Goal: Task Accomplishment & Management: Manage account settings

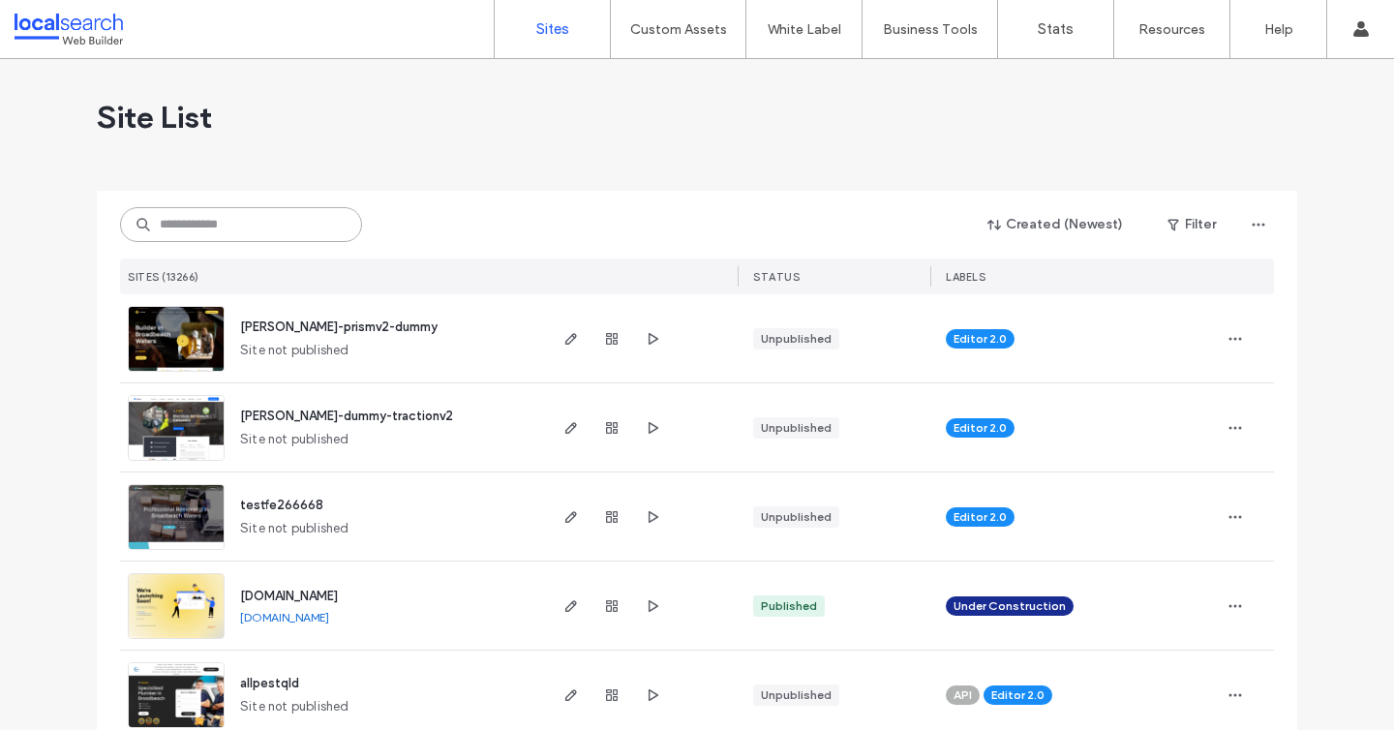
click at [235, 225] on input at bounding box center [241, 224] width 242 height 35
paste input "********"
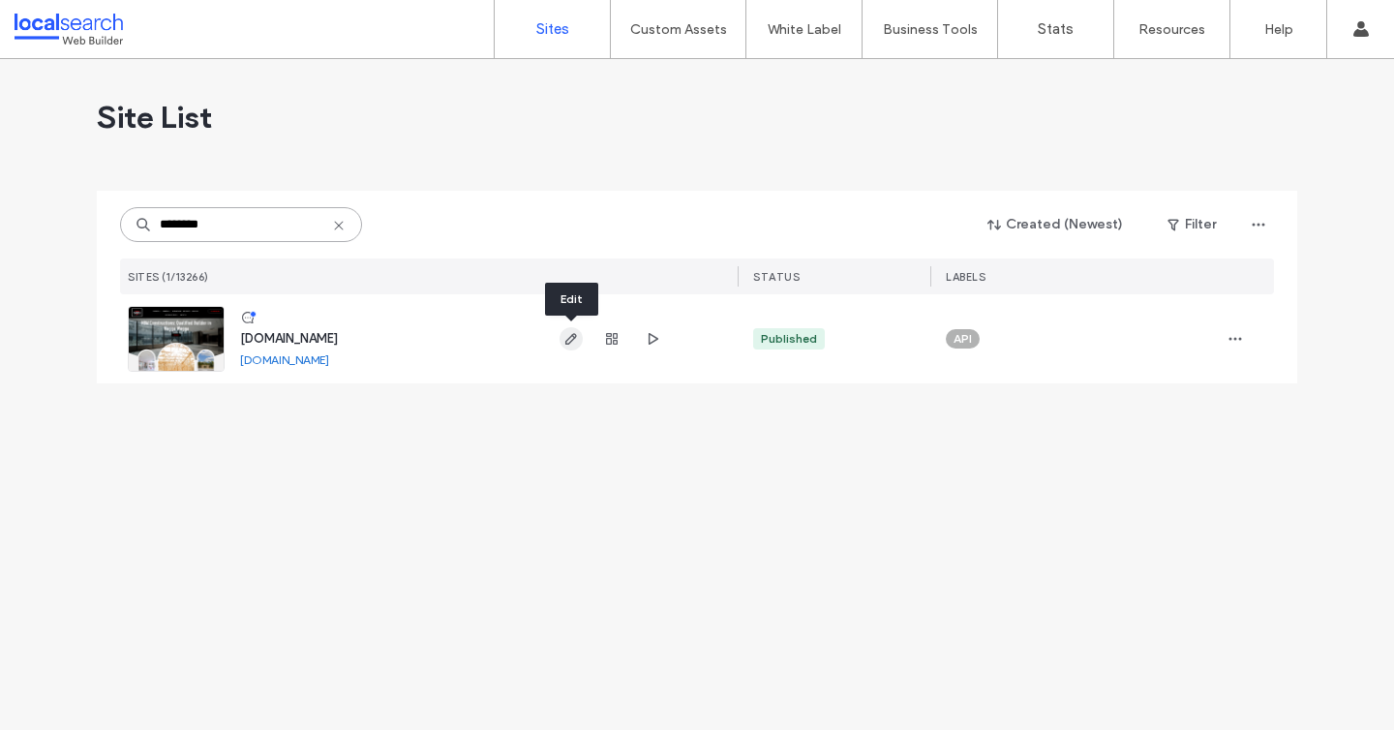
type input "********"
click at [564, 340] on icon "button" at bounding box center [570, 338] width 15 height 15
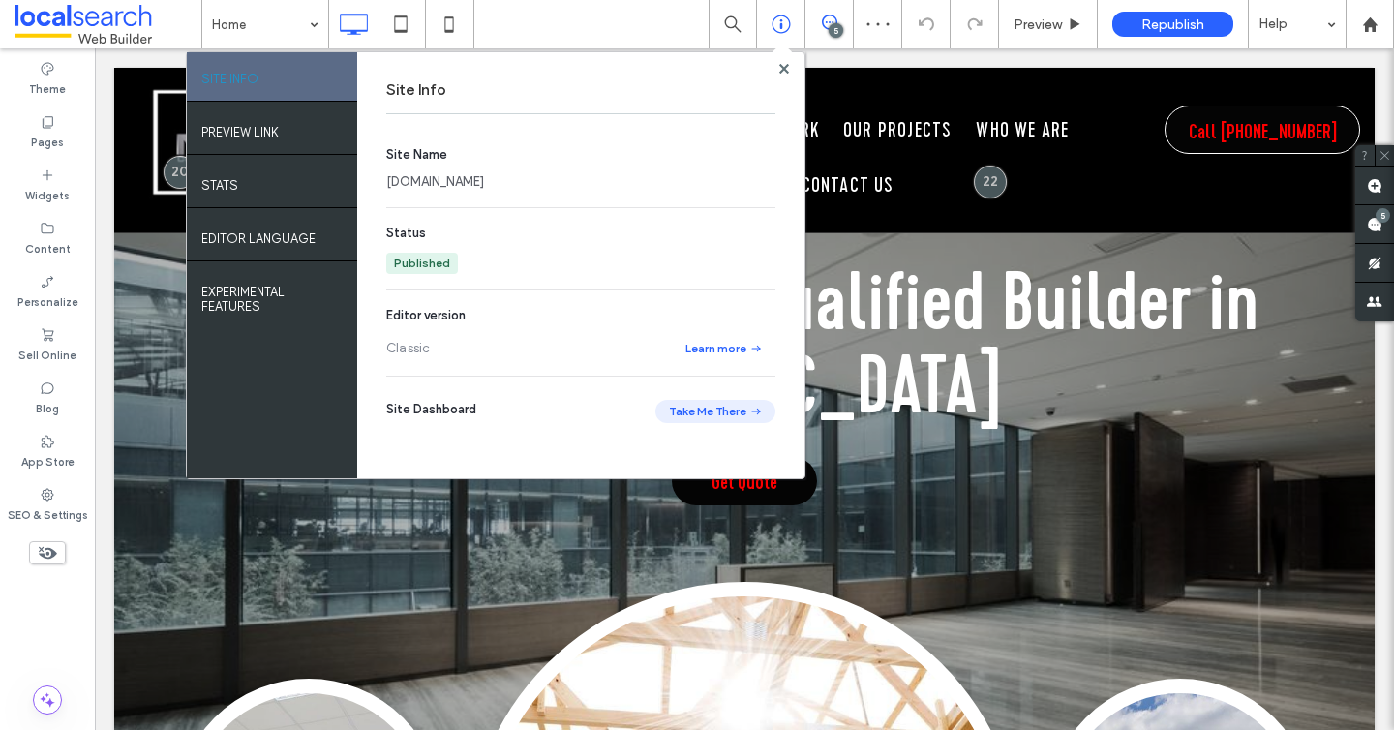
click at [680, 411] on button "Take Me There" at bounding box center [715, 411] width 120 height 23
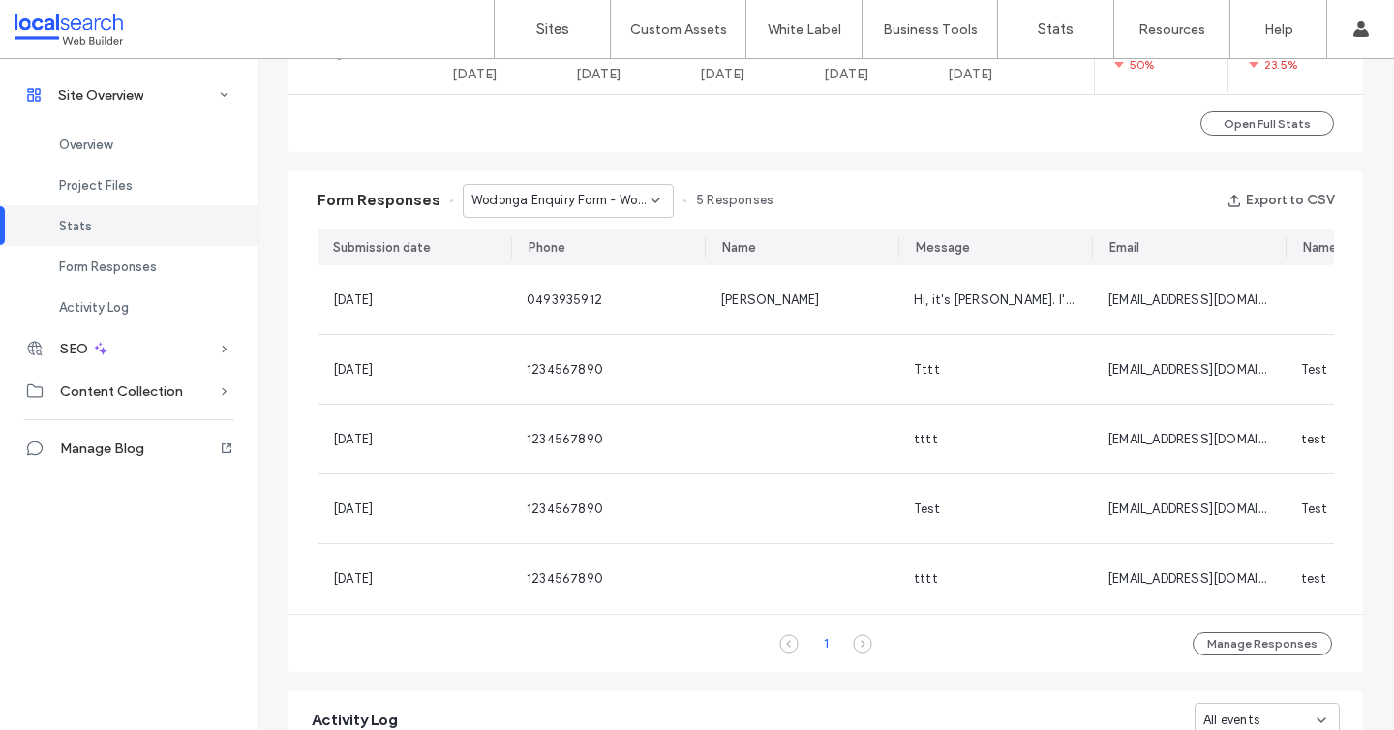
scroll to position [1137, 0]
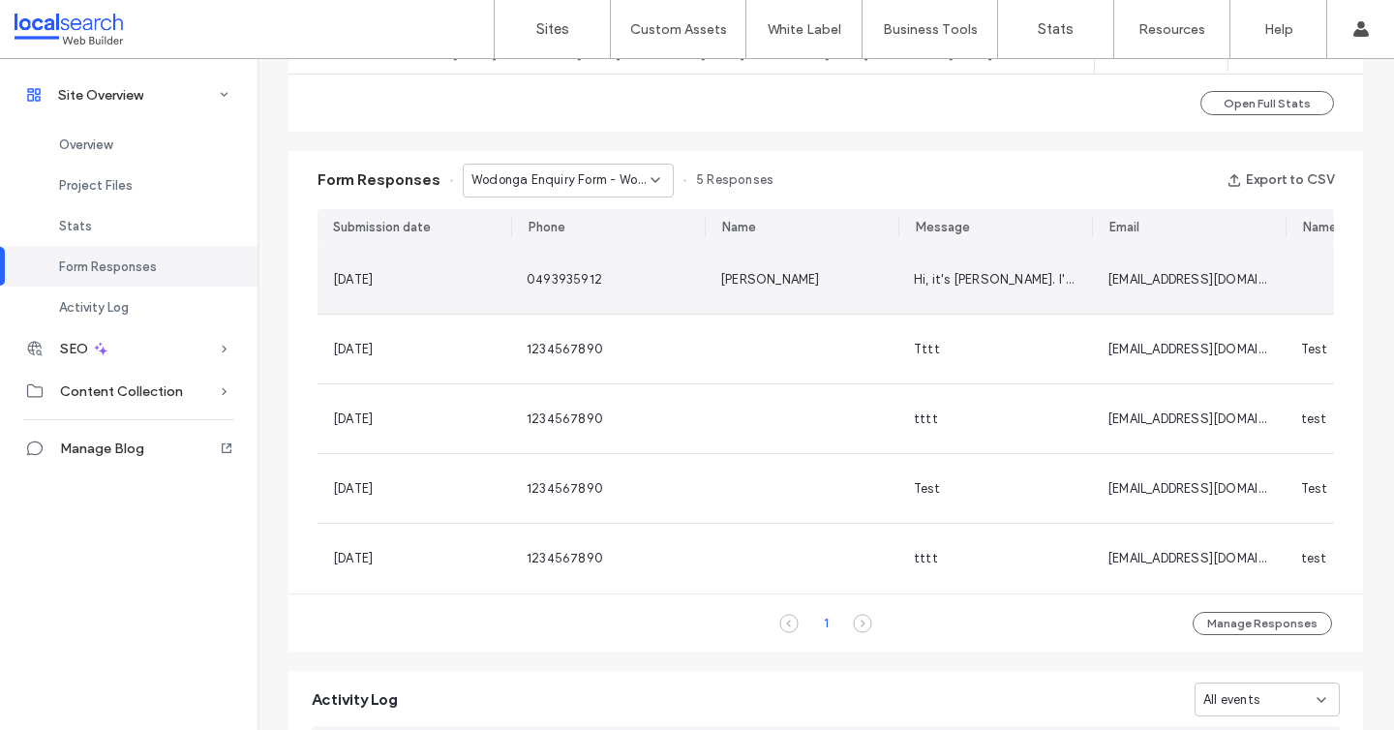
scroll to position [1162, 0]
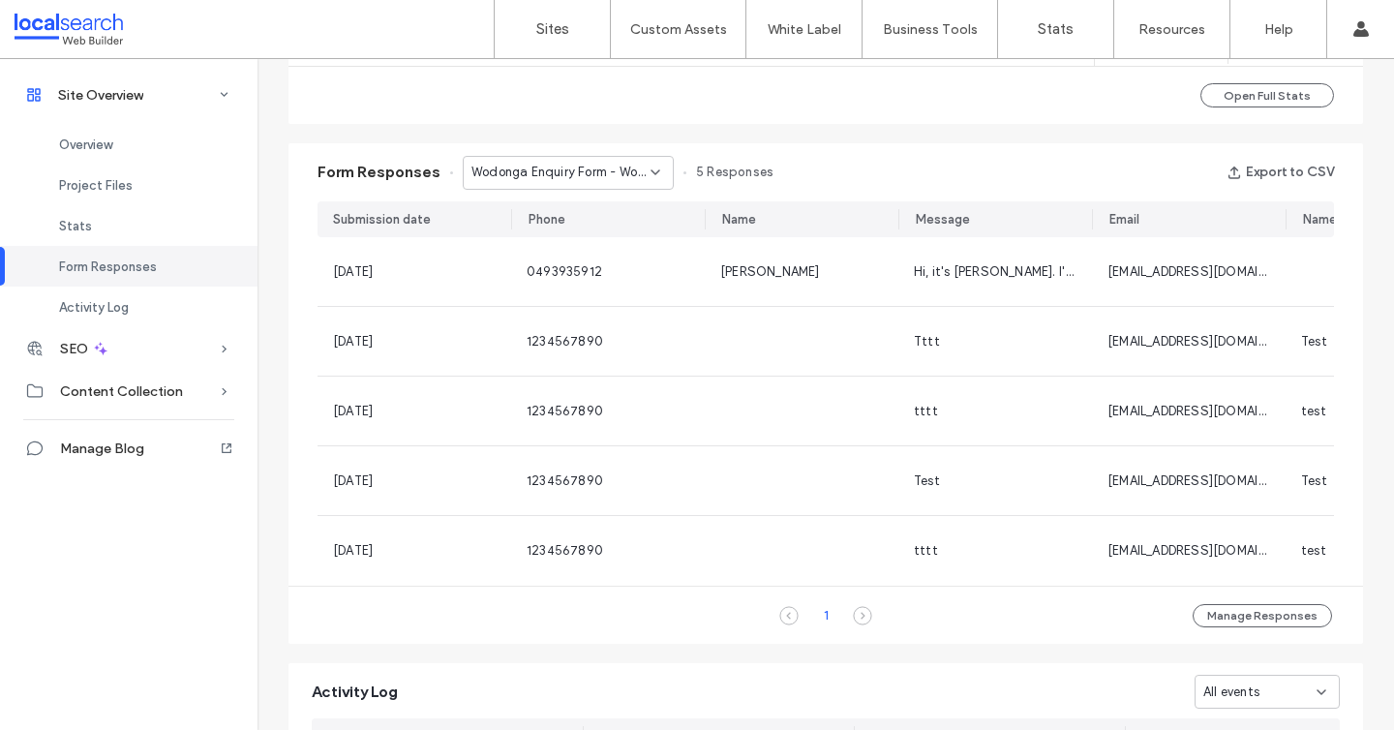
click at [608, 165] on span "Wodonga Enquiry Form - Wodonga page" at bounding box center [560, 172] width 179 height 19
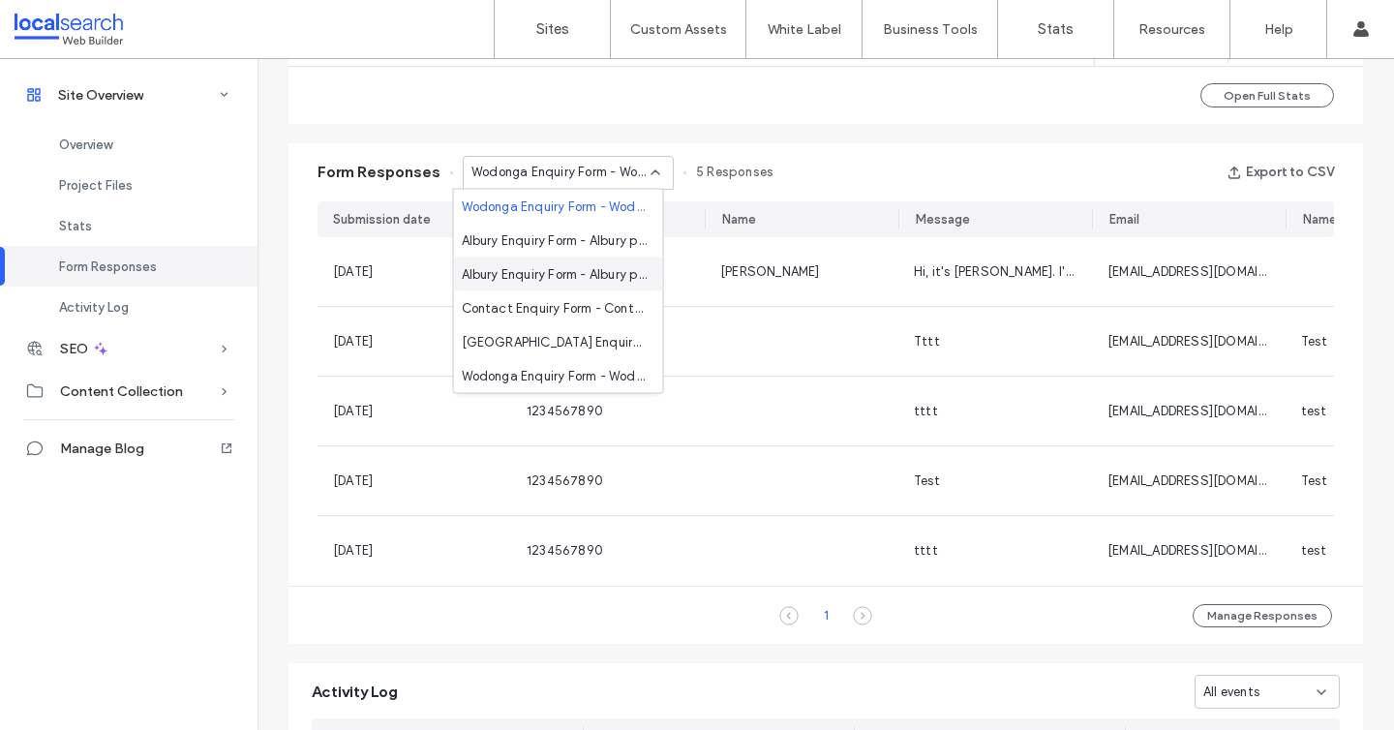
scroll to position [68, 0]
click at [542, 375] on span "Home Enquiry Form - Home page" at bounding box center [555, 375] width 186 height 19
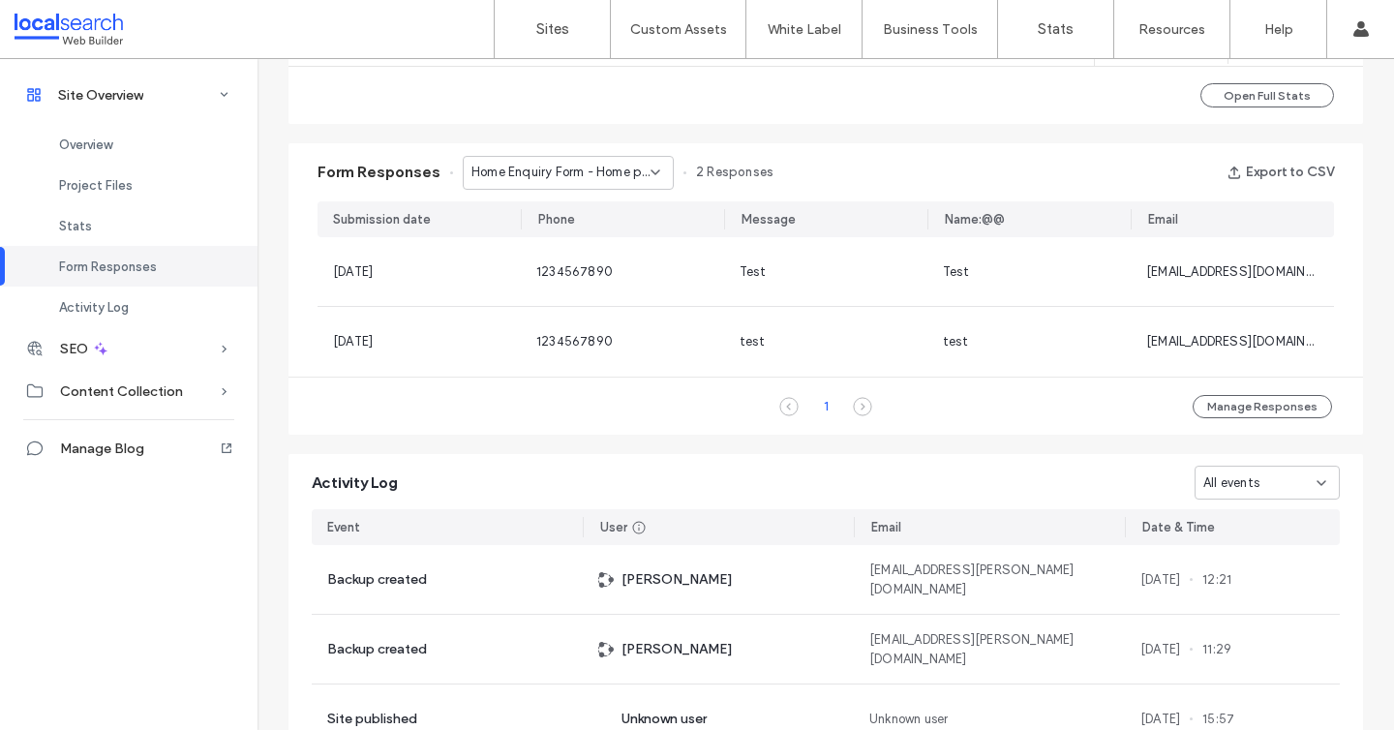
click at [594, 189] on div "Home Enquiry Form - Home page" at bounding box center [568, 173] width 211 height 34
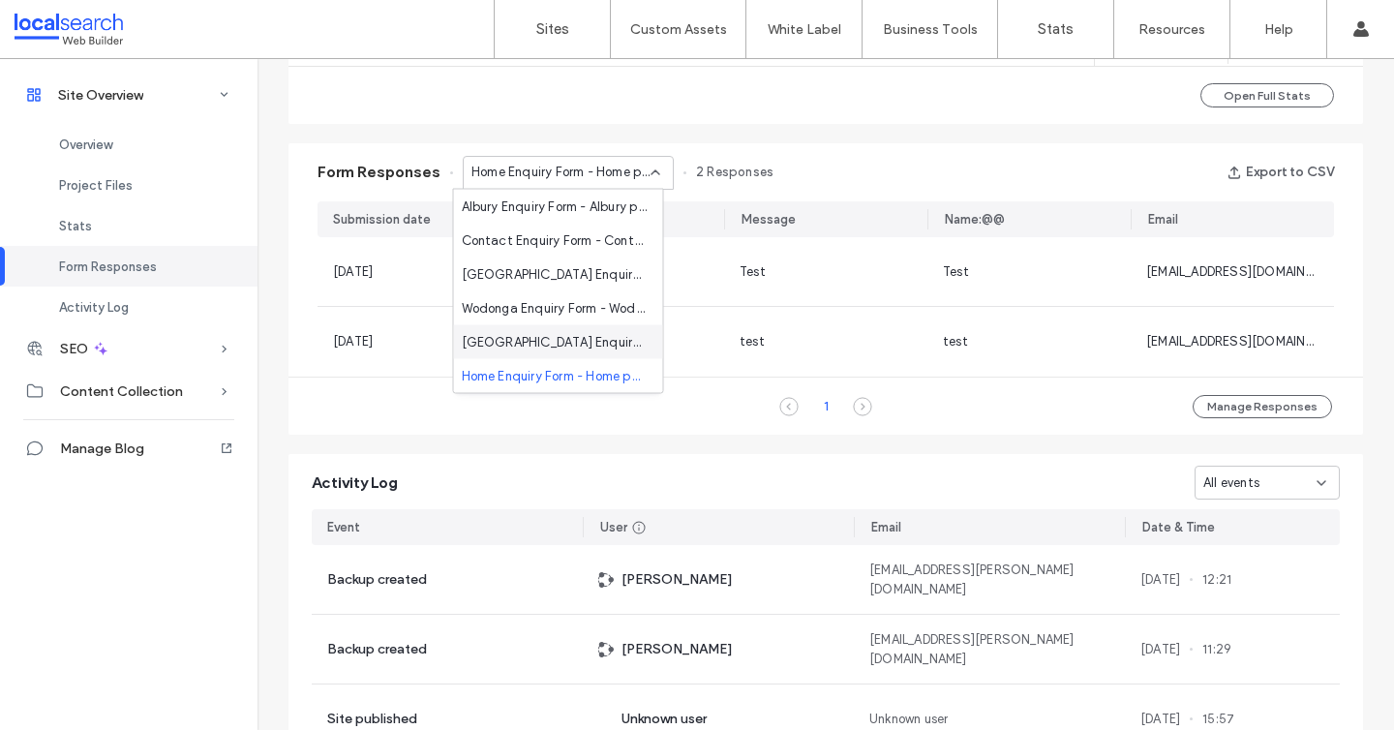
click at [553, 330] on div "Canberra Enquiry Form - Canberra page" at bounding box center [558, 342] width 209 height 34
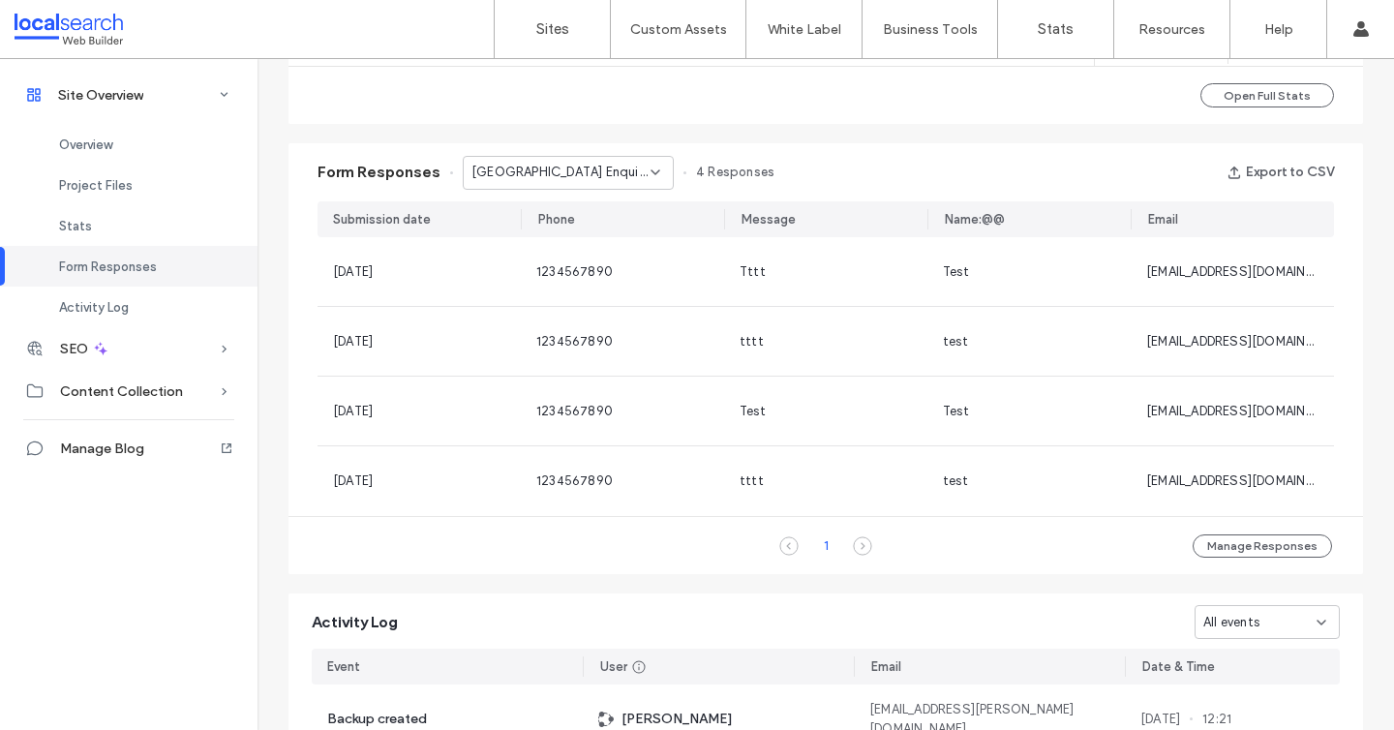
click at [585, 174] on span "Canberra Enquiry Form - Canberra page" at bounding box center [560, 172] width 179 height 19
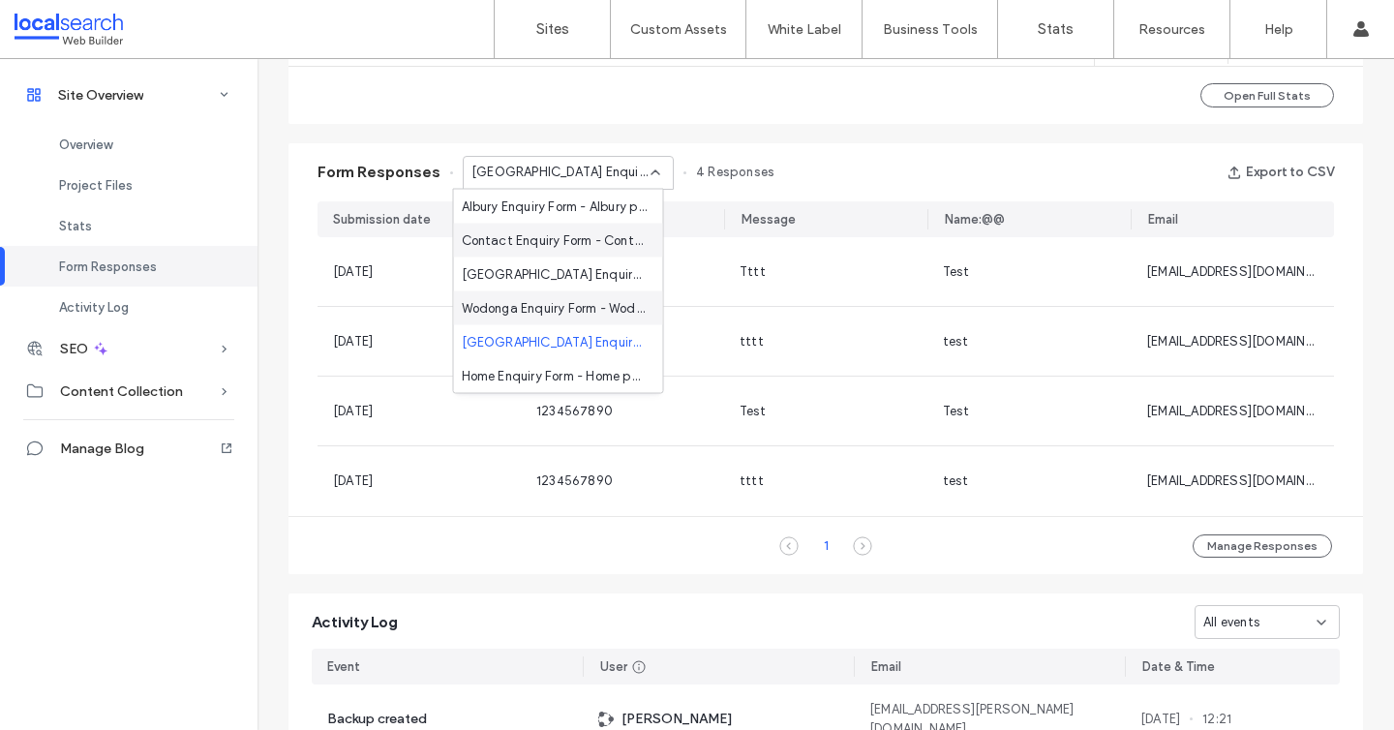
click at [550, 311] on span "Wodonga Enquiry Form - Wodonga page" at bounding box center [555, 307] width 186 height 19
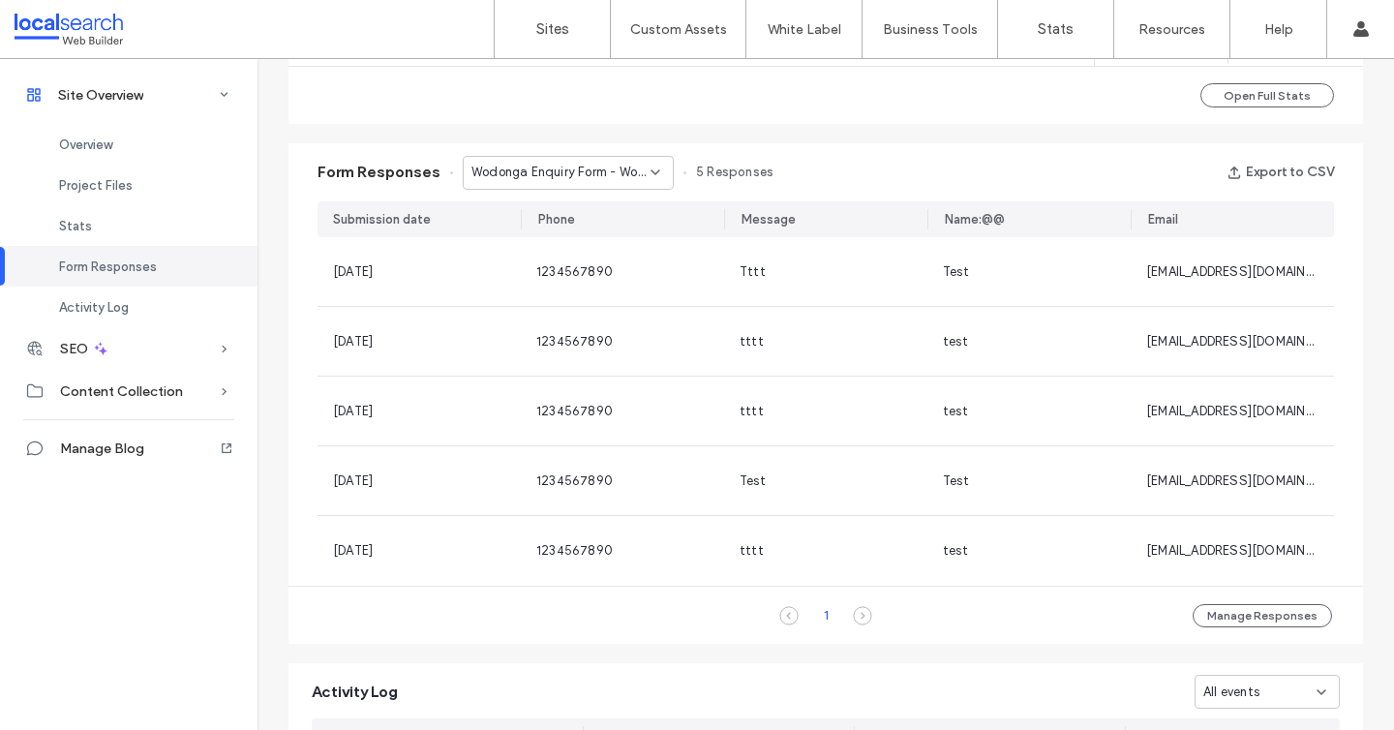
click at [568, 179] on span "Wodonga Enquiry Form - Wodonga page" at bounding box center [560, 172] width 179 height 19
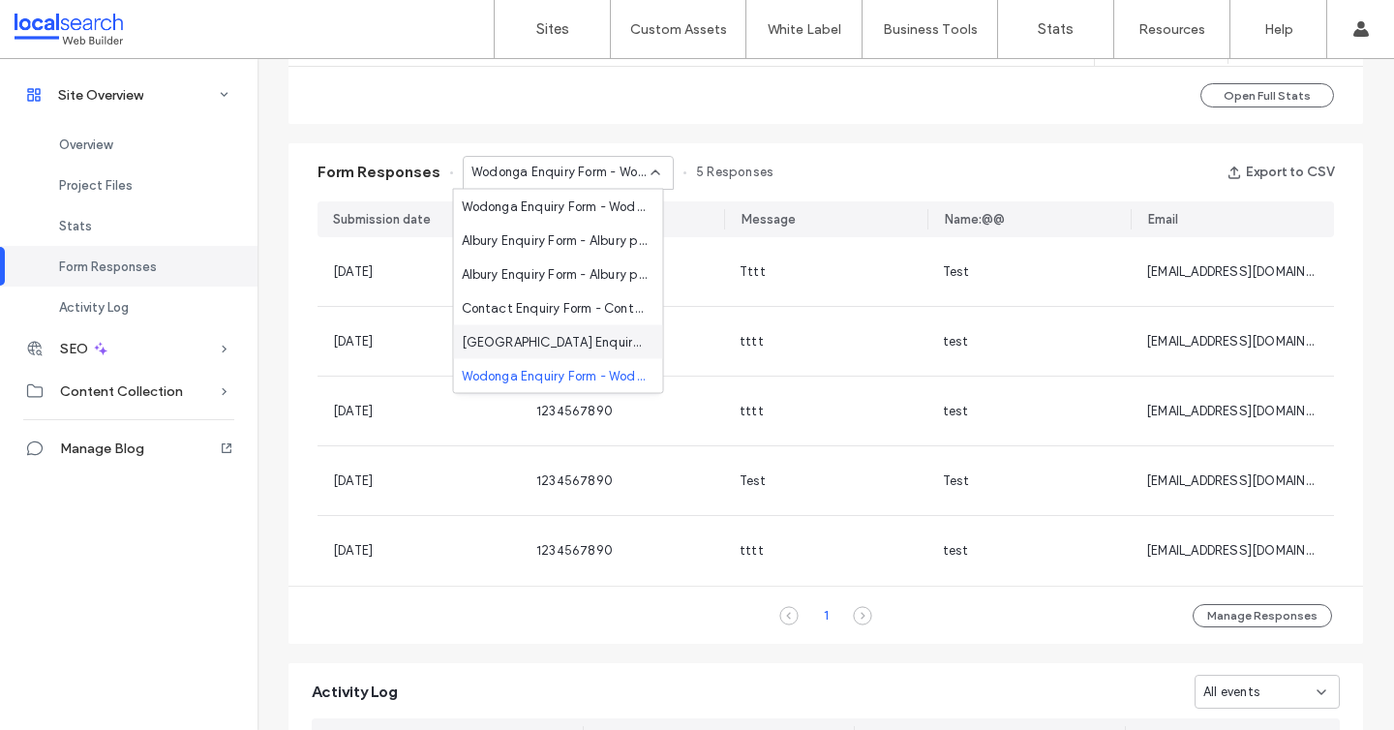
click at [555, 345] on span "Canberra Enquiry Form - Canberra page" at bounding box center [555, 341] width 186 height 19
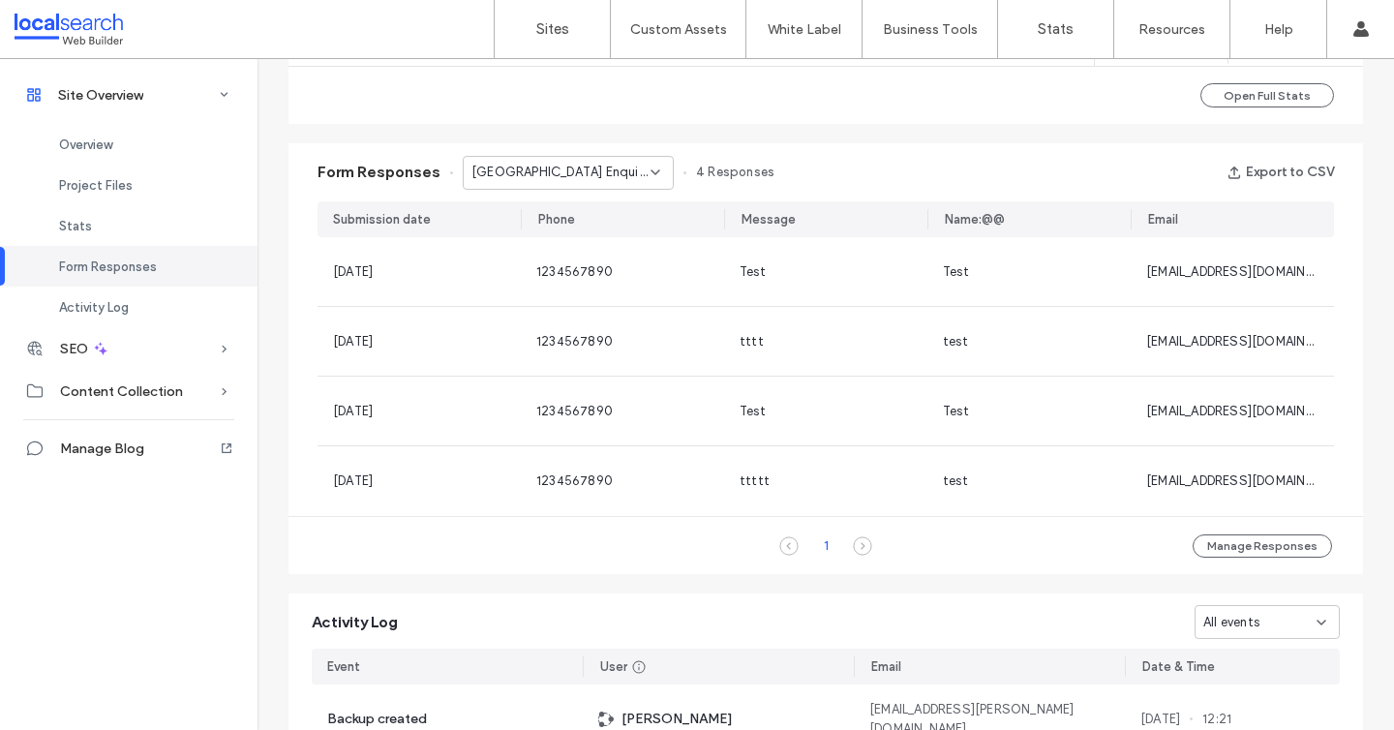
click at [580, 176] on span "Canberra Enquiry Form - Canberra page" at bounding box center [560, 172] width 179 height 19
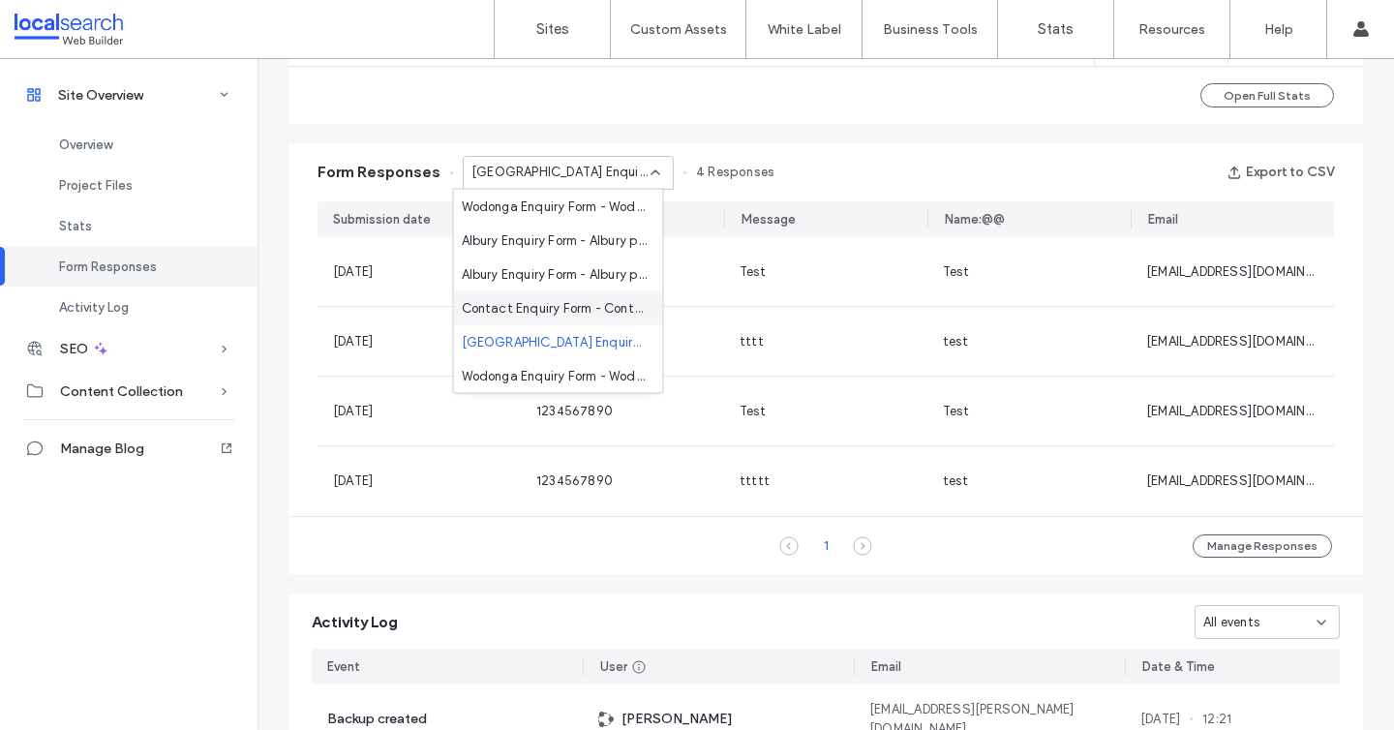
click at [545, 308] on span "Contact Enquiry Form - Contact Us page" at bounding box center [555, 307] width 186 height 19
